Goal: Find specific page/section: Find specific page/section

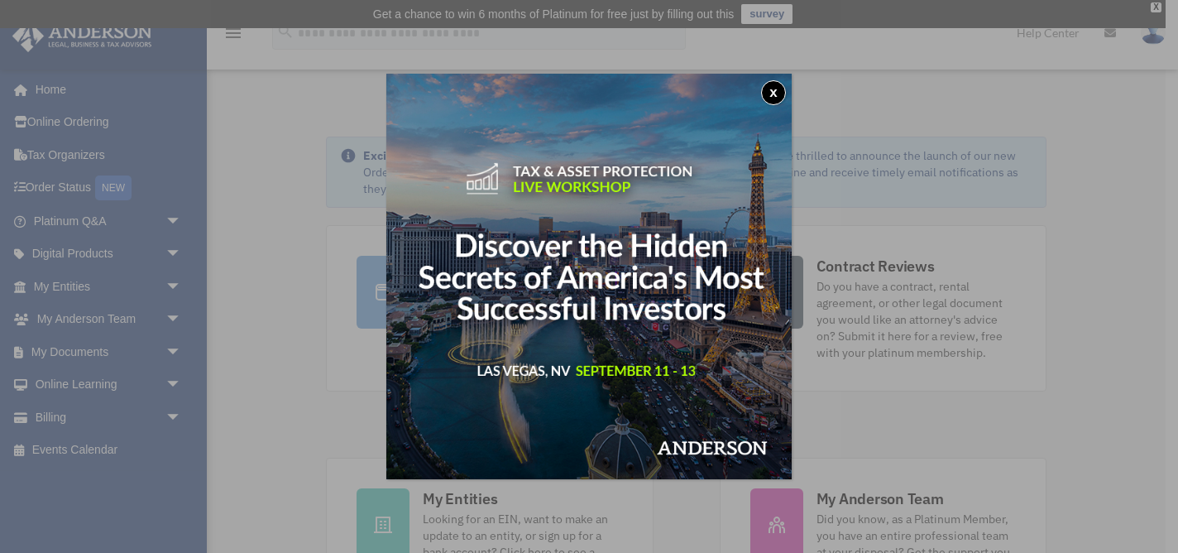
click at [771, 88] on button "x" at bounding box center [773, 92] width 25 height 25
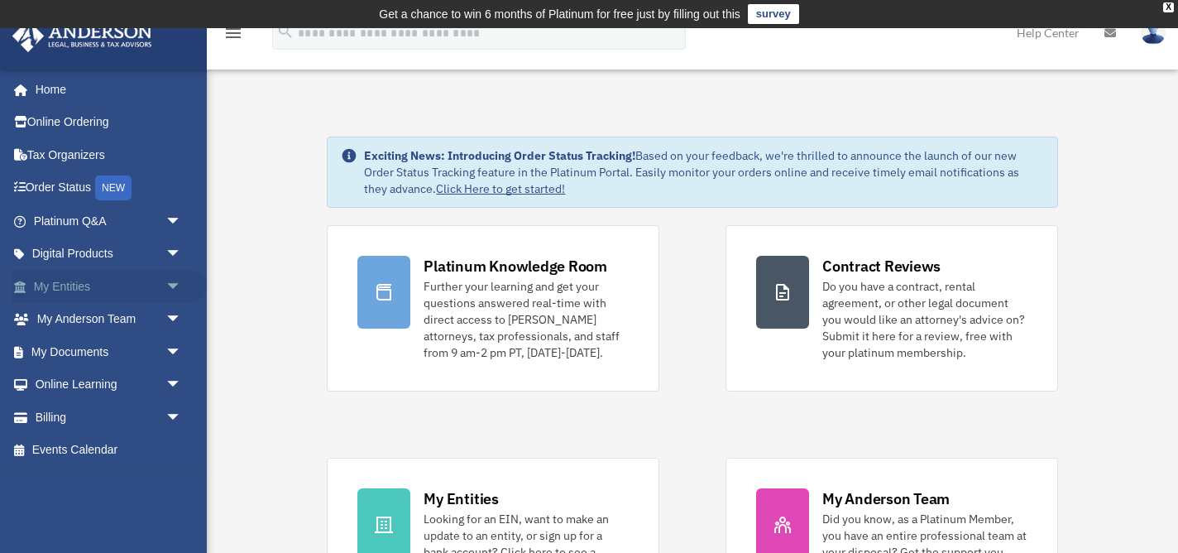
click at [64, 285] on link "My Entities arrow_drop_down" at bounding box center [109, 286] width 195 height 33
click at [72, 280] on link "My Entities arrow_drop_down" at bounding box center [109, 286] width 195 height 33
click at [95, 347] on link "My Documents arrow_drop_down" at bounding box center [109, 351] width 195 height 33
click at [174, 317] on span "arrow_drop_down" at bounding box center [181, 320] width 33 height 34
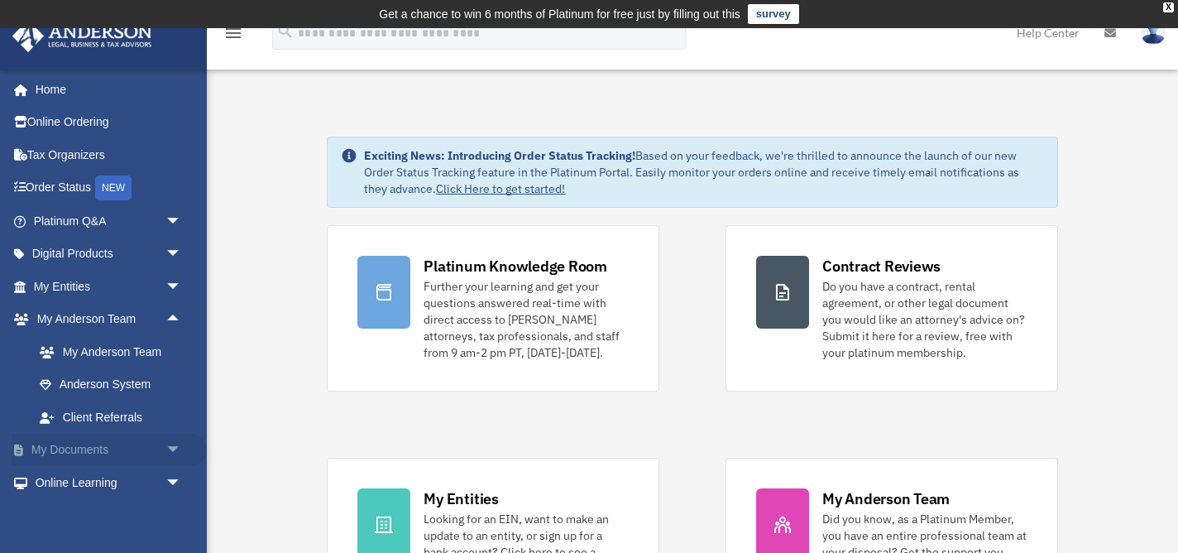
click at [175, 448] on span "arrow_drop_down" at bounding box center [181, 450] width 33 height 34
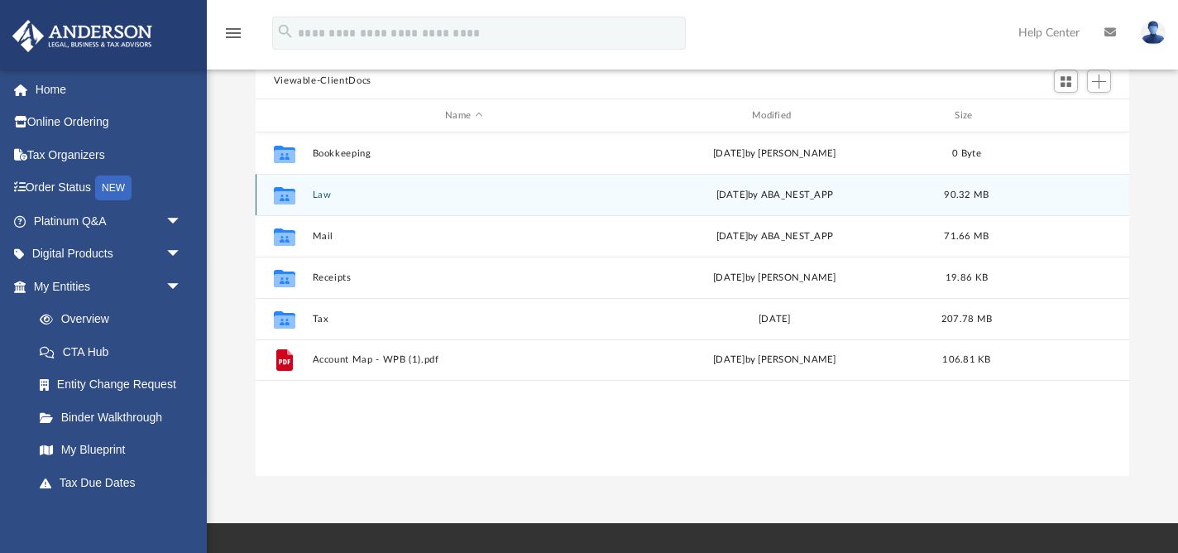
scroll to position [179, 0]
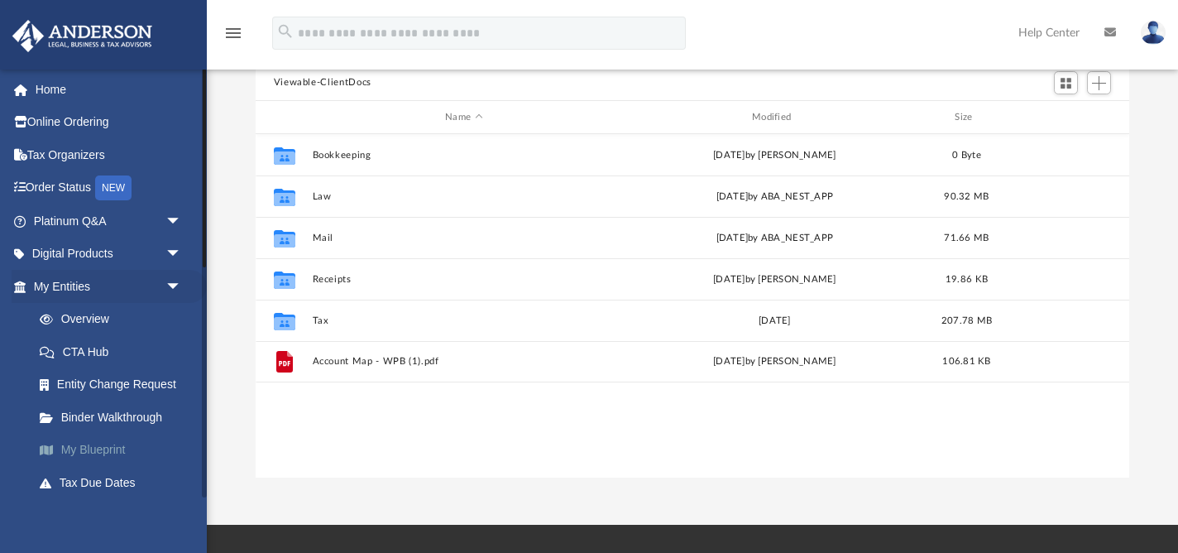
click at [79, 456] on link "My Blueprint" at bounding box center [115, 449] width 184 height 33
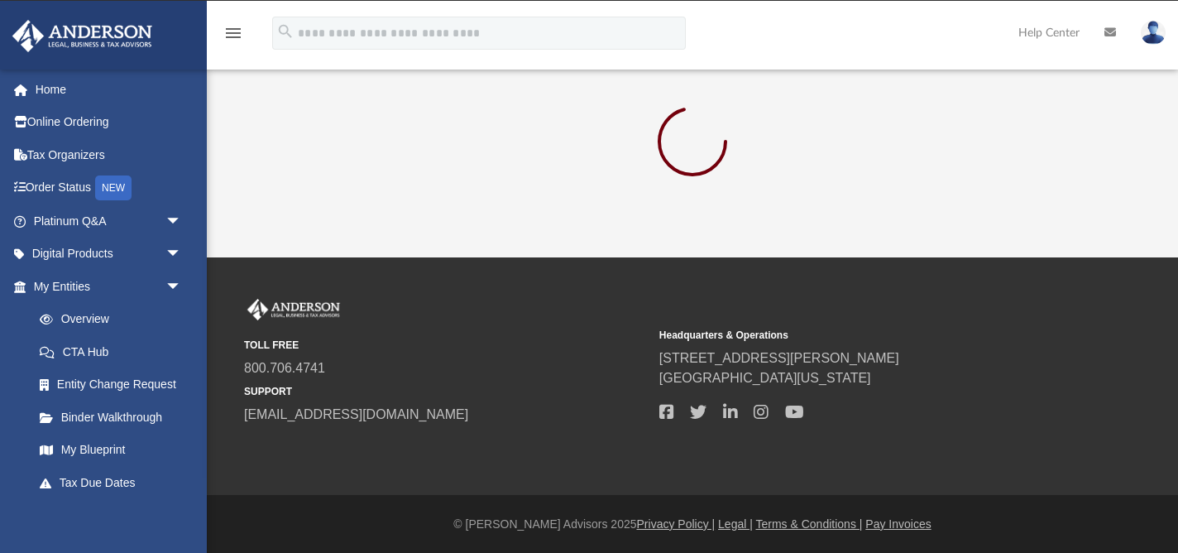
scroll to position [179, 0]
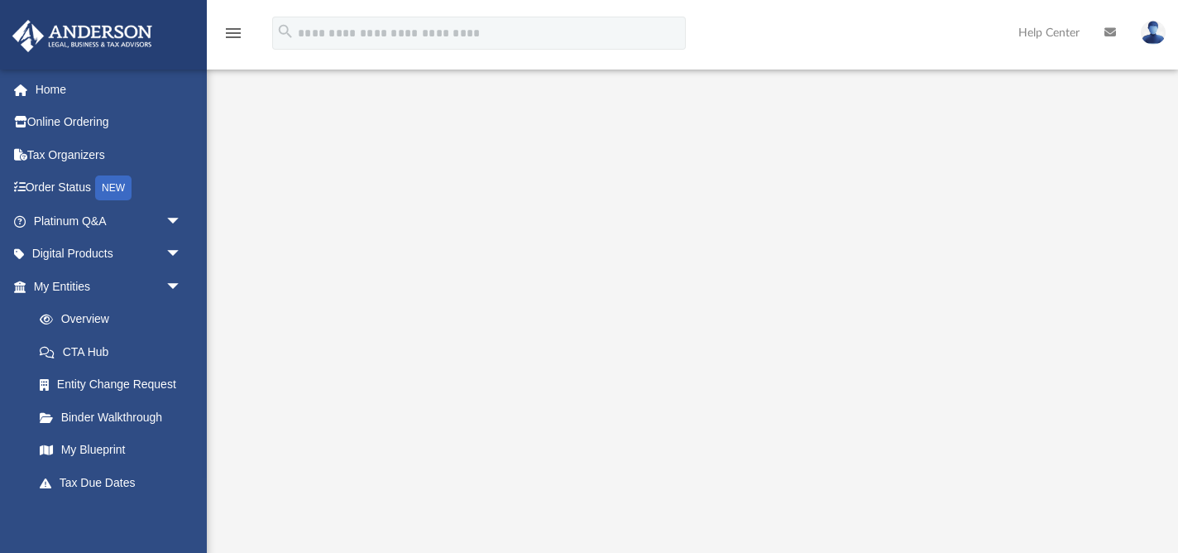
click at [231, 26] on icon "menu" at bounding box center [233, 33] width 20 height 20
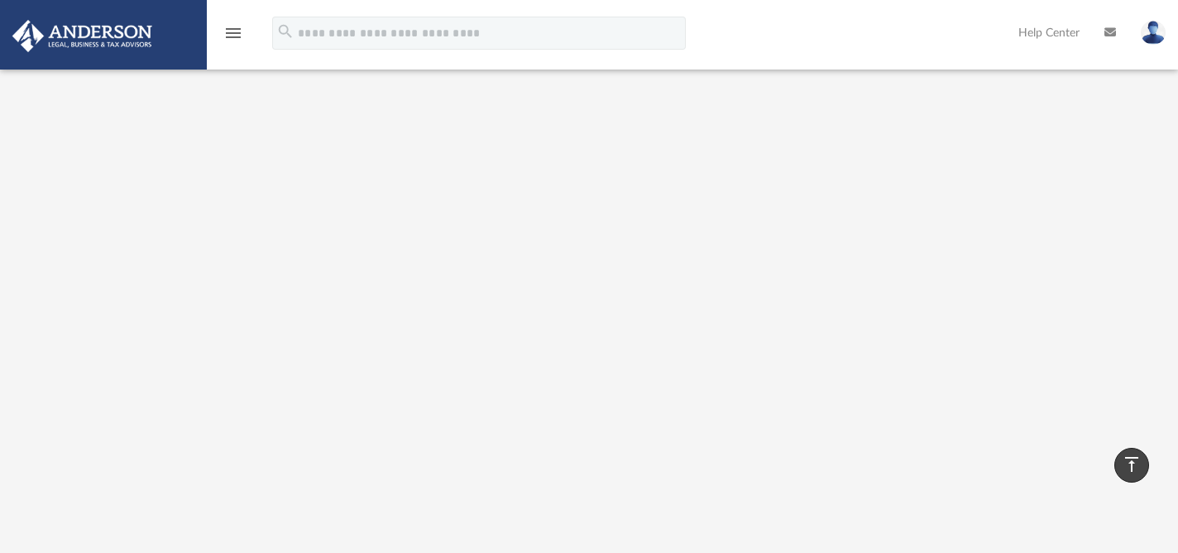
scroll to position [260, 0]
click at [242, 38] on icon "menu" at bounding box center [233, 33] width 20 height 20
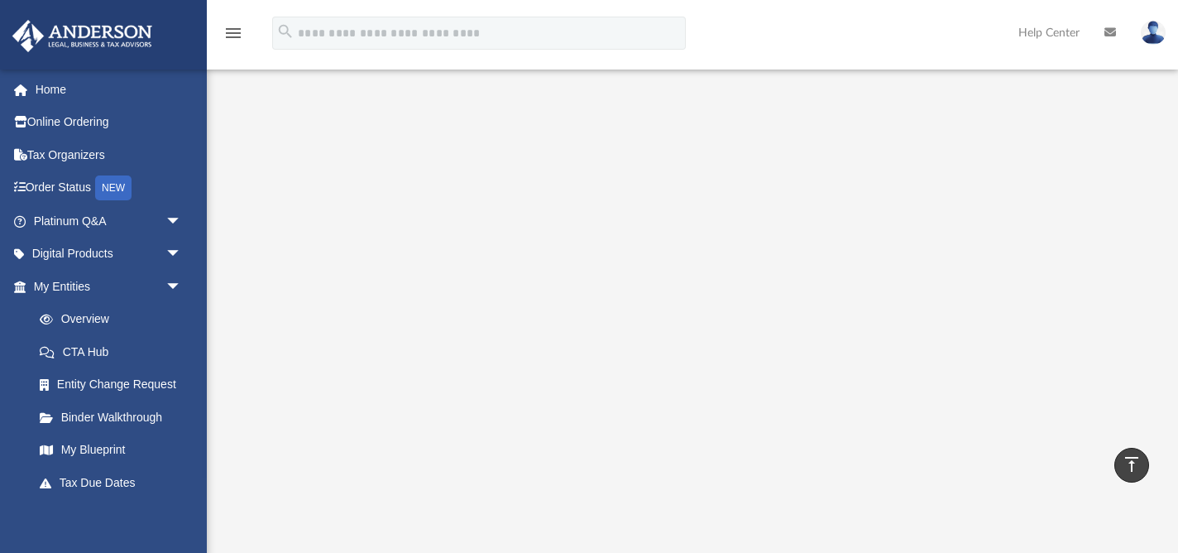
click at [137, 41] on img at bounding box center [82, 36] width 150 height 32
click at [145, 185] on link "Order Status NEW" at bounding box center [109, 188] width 195 height 34
